Goal: Transaction & Acquisition: Download file/media

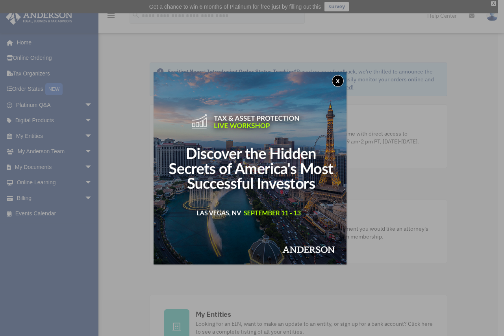
click at [340, 80] on button "x" at bounding box center [338, 81] width 12 height 12
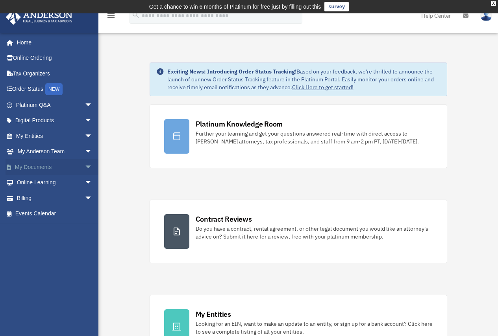
click at [42, 164] on link "My Documents arrow_drop_down" at bounding box center [55, 167] width 99 height 16
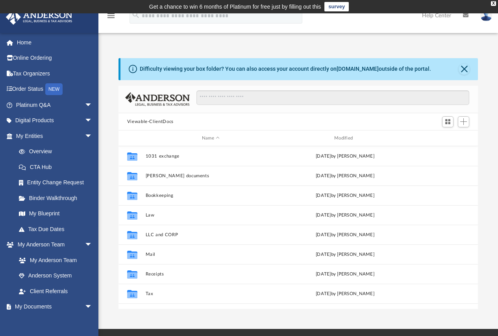
scroll to position [173, 353]
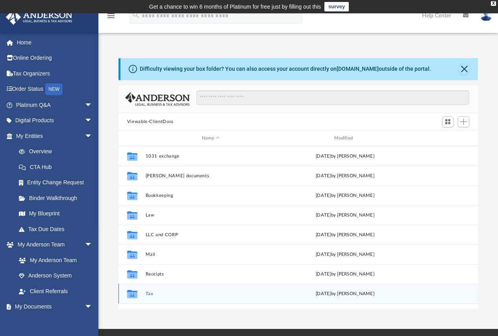
click at [146, 296] on button "Tax" at bounding box center [210, 294] width 131 height 5
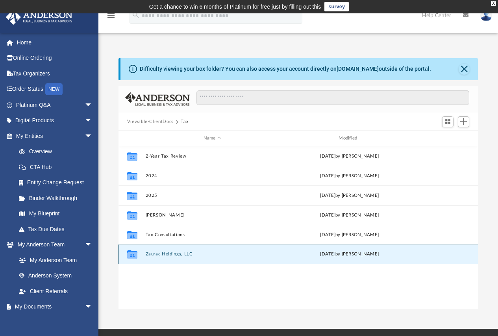
click at [176, 255] on button "Zaurac Holdings, LLC" at bounding box center [212, 254] width 134 height 5
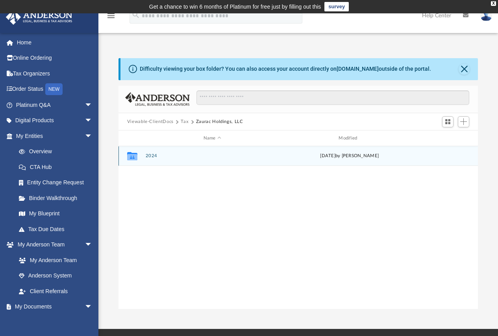
click at [150, 155] on button "2024" at bounding box center [212, 156] width 134 height 5
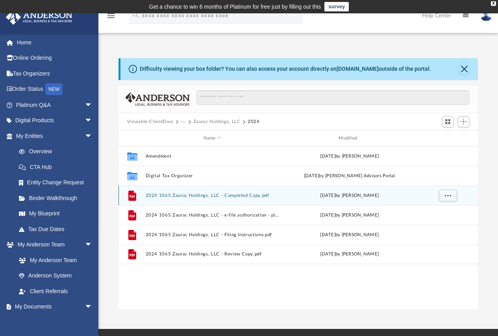
click at [246, 192] on div "File 2024 1065 Zaurac Holdings, LLC - Completed Copy.pdf [DATE] by [PERSON_NAME]" at bounding box center [298, 196] width 360 height 20
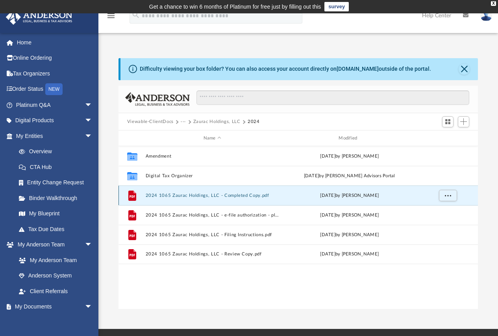
click at [244, 197] on button "2024 1065 Zaurac Holdings, LLC - Completed Copy.pdf" at bounding box center [212, 195] width 134 height 5
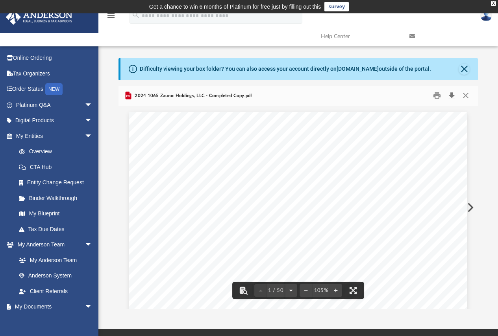
click at [452, 95] on button "Download" at bounding box center [451, 96] width 14 height 12
